Goal: Find specific page/section: Find specific page/section

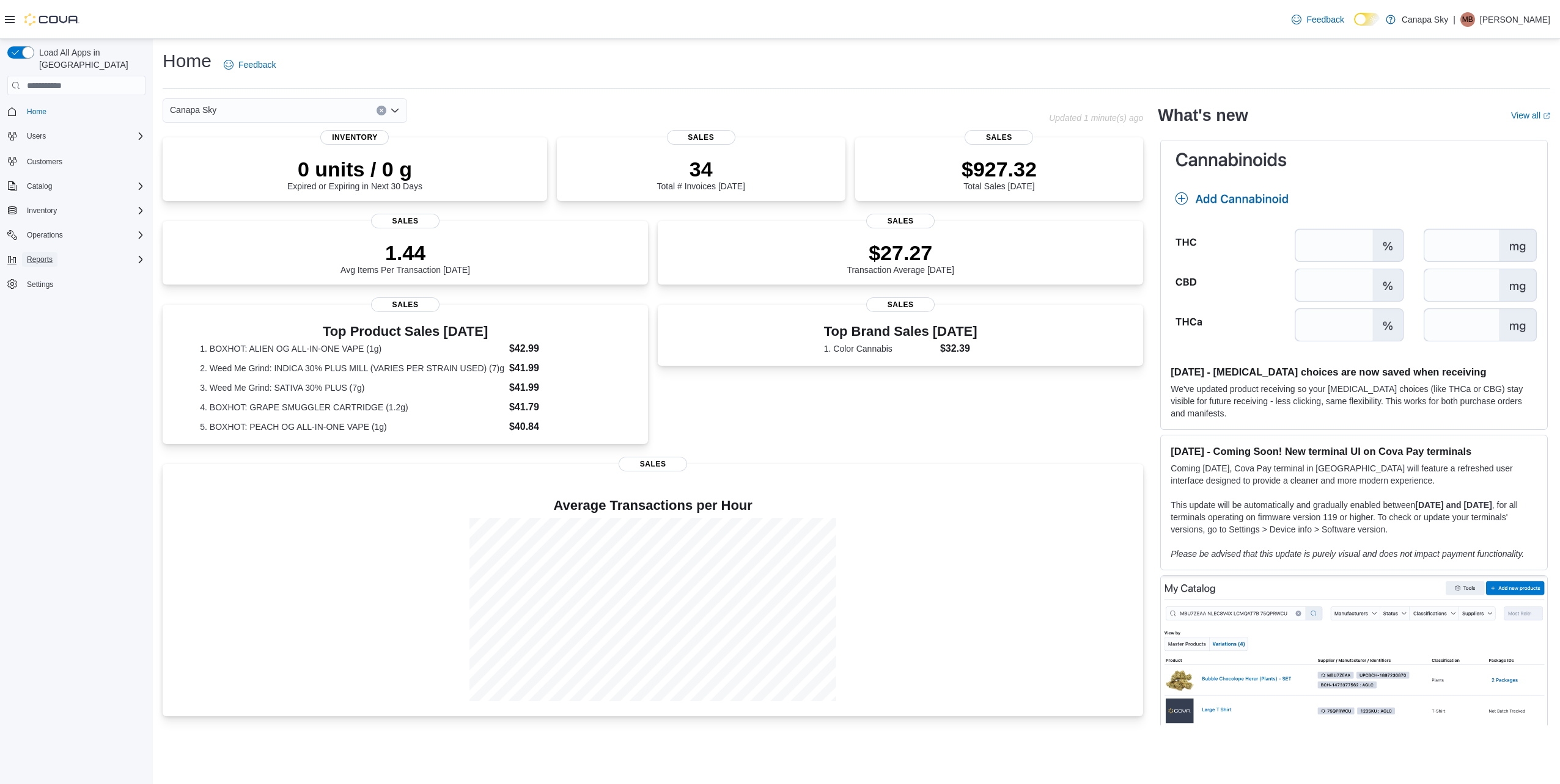
click at [45, 255] on span "Reports" at bounding box center [40, 259] width 26 height 10
click at [50, 289] on span "Dashboards" at bounding box center [46, 293] width 49 height 10
